Goal: Information Seeking & Learning: Learn about a topic

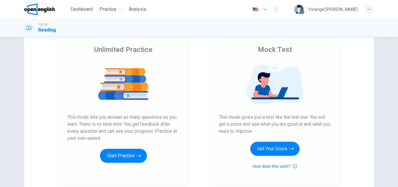
scroll to position [42, 0]
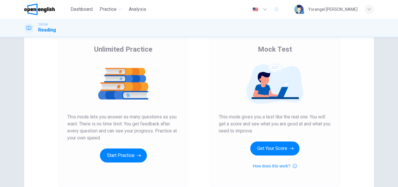
click at [120, 156] on button "Start Practice" at bounding box center [123, 155] width 47 height 14
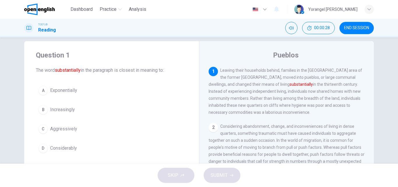
scroll to position [0, 0]
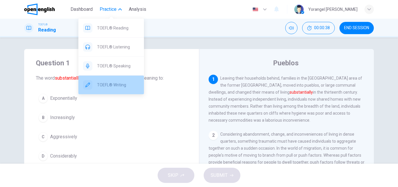
click at [118, 83] on span "TOEFL® Writing" at bounding box center [118, 84] width 42 height 7
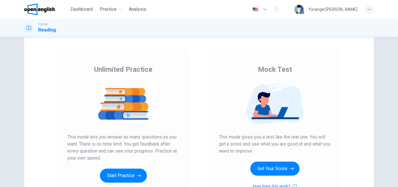
scroll to position [15, 0]
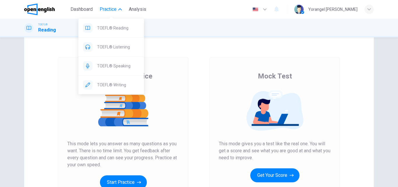
click at [109, 8] on span "Practice" at bounding box center [108, 9] width 17 height 7
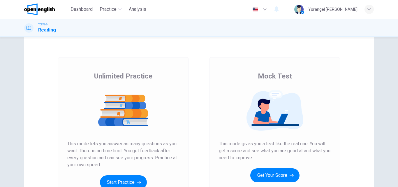
click at [109, 8] on span "Practice" at bounding box center [108, 9] width 17 height 7
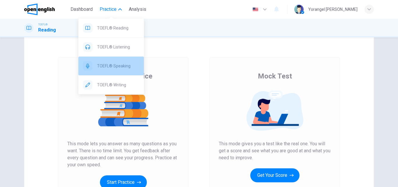
click at [113, 65] on span "TOEFL® Speaking" at bounding box center [118, 65] width 42 height 7
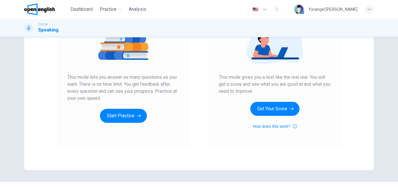
scroll to position [95, 0]
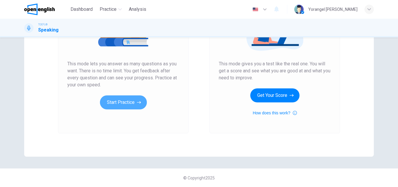
click at [121, 107] on button "Start Practice" at bounding box center [123, 102] width 47 height 14
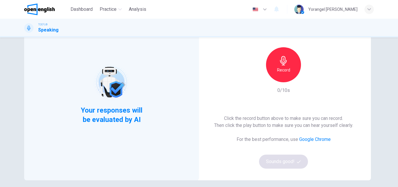
scroll to position [0, 0]
